Goal: Task Accomplishment & Management: Complete application form

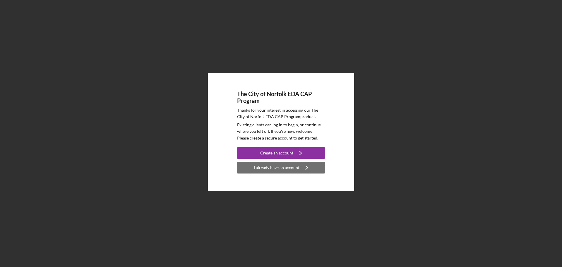
click at [279, 170] on div "I already have an account" at bounding box center [277, 168] width 46 height 12
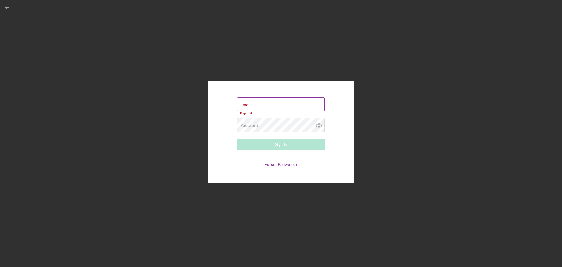
click at [276, 103] on div "Email Required" at bounding box center [281, 106] width 88 height 18
click at [276, 109] on input "Email" at bounding box center [281, 104] width 88 height 14
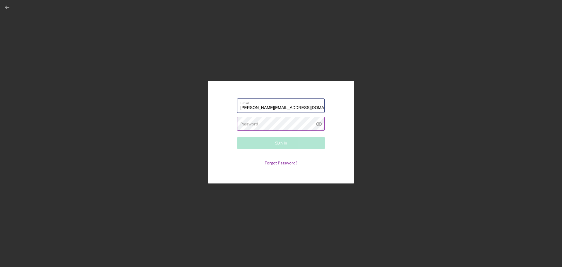
type input "[PERSON_NAME][EMAIL_ADDRESS][DOMAIN_NAME]"
click at [254, 124] on label "Password" at bounding box center [249, 123] width 18 height 5
click at [237, 137] on button "Sign In" at bounding box center [281, 143] width 88 height 12
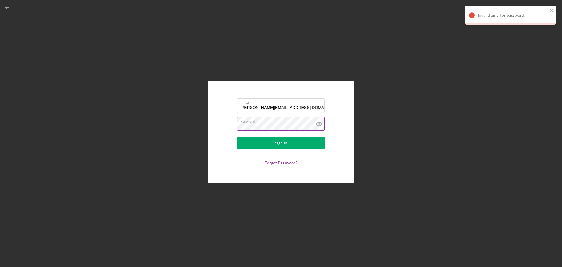
click at [237, 137] on button "Sign In" at bounding box center [281, 143] width 88 height 12
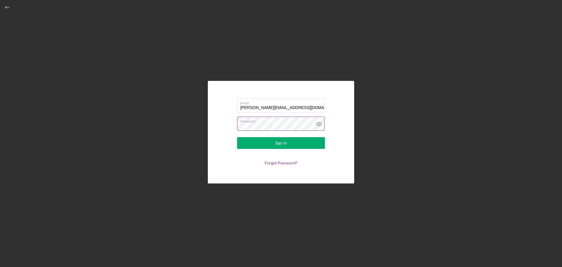
click at [237, 137] on button "Sign In" at bounding box center [281, 143] width 88 height 12
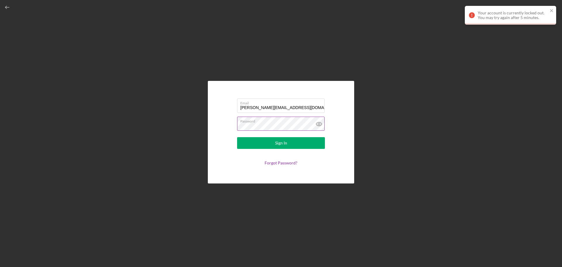
click at [317, 124] on icon at bounding box center [319, 124] width 15 height 15
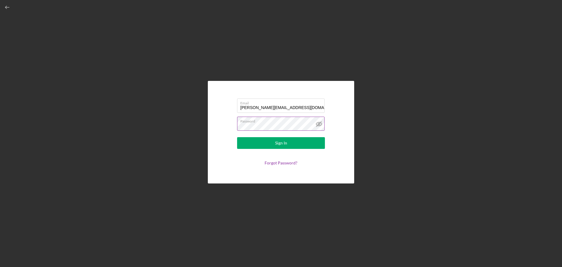
click at [322, 122] on icon at bounding box center [319, 124] width 15 height 15
click at [323, 123] on icon at bounding box center [319, 124] width 15 height 15
click at [321, 123] on icon at bounding box center [319, 124] width 15 height 15
drag, startPoint x: 240, startPoint y: 107, endPoint x: 276, endPoint y: 109, distance: 36.0
click at [247, 109] on input "[PERSON_NAME][EMAIL_ADDRESS][DOMAIN_NAME]" at bounding box center [281, 105] width 88 height 14
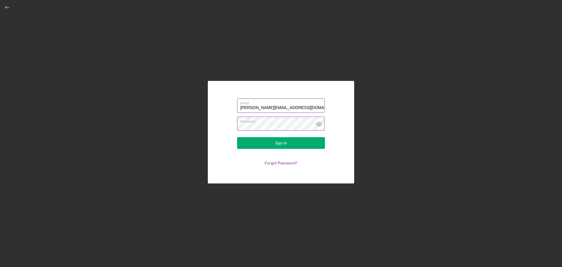
click at [300, 106] on input "[PERSON_NAME][EMAIL_ADDRESS][DOMAIN_NAME]" at bounding box center [281, 105] width 88 height 14
click at [274, 139] on button "Sign In" at bounding box center [281, 143] width 88 height 12
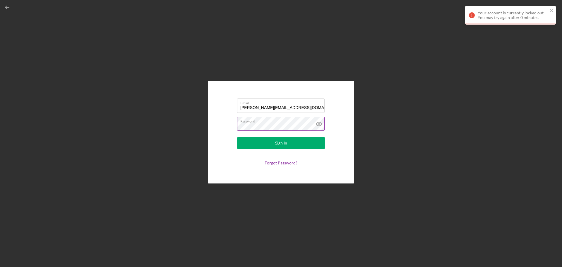
click at [317, 126] on icon at bounding box center [319, 124] width 15 height 15
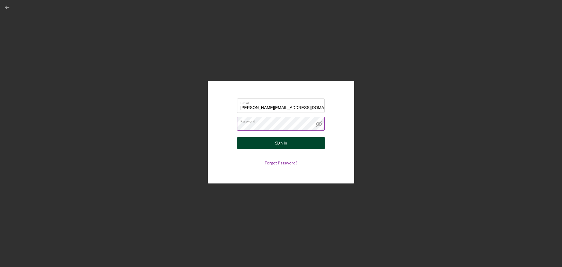
click at [293, 145] on button "Sign In" at bounding box center [281, 143] width 88 height 12
